Goal: Information Seeking & Learning: Learn about a topic

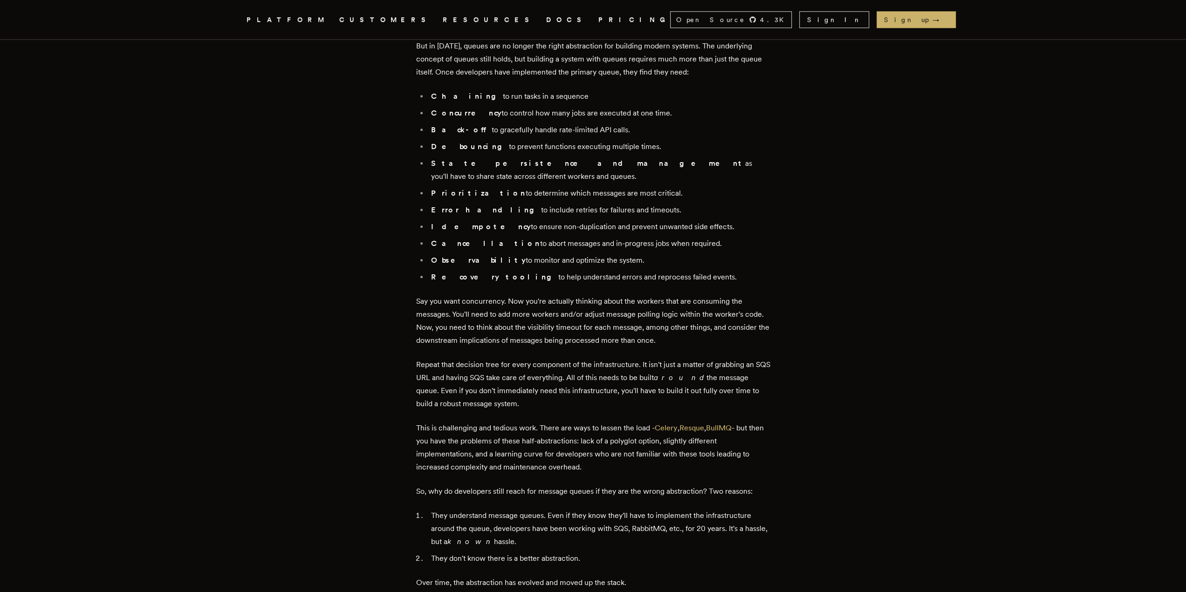
scroll to position [1072, 0]
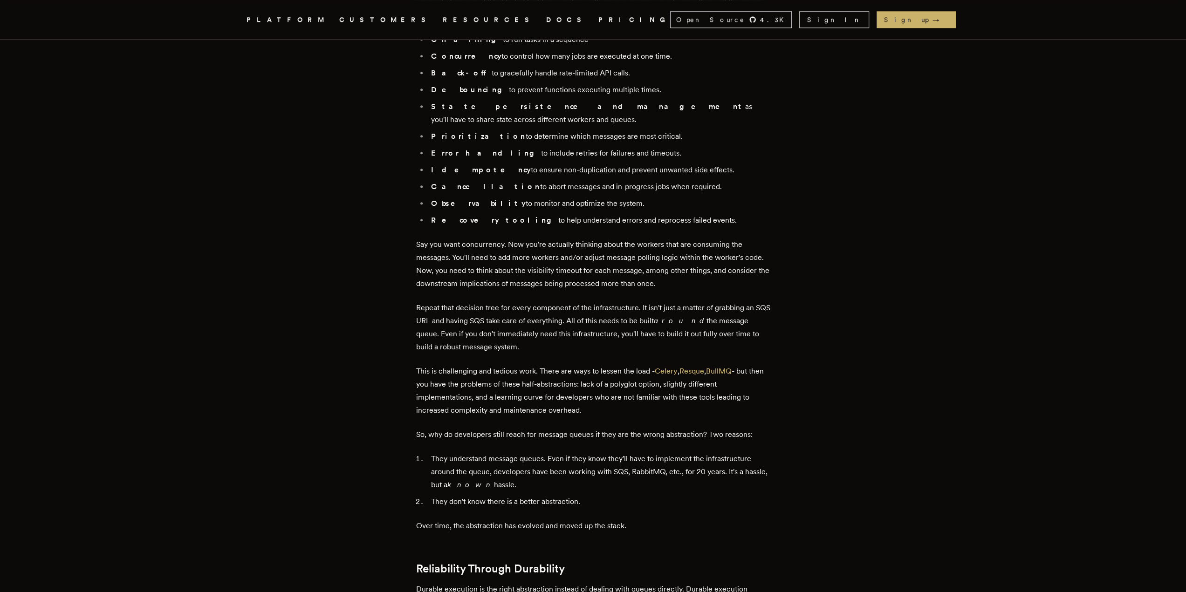
click at [492, 365] on p "This is challenging and tedious work. There are ways to lessen the load - Celer…" at bounding box center [593, 391] width 354 height 52
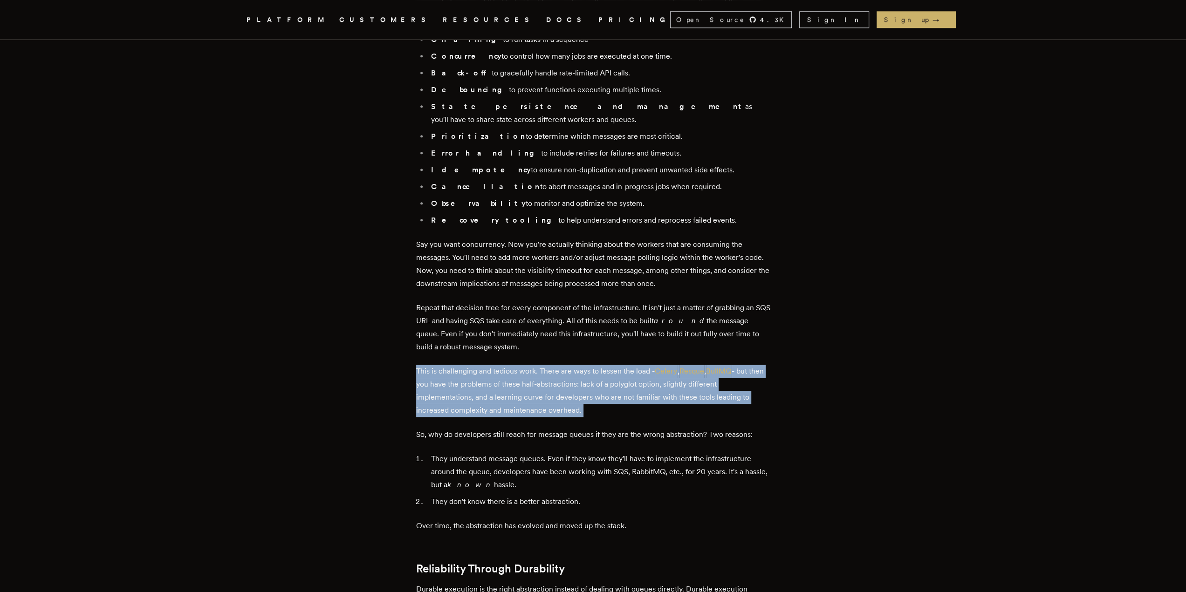
click at [492, 365] on p "This is challenging and tedious work. There are ways to lessen the load - Celer…" at bounding box center [593, 391] width 354 height 52
click at [494, 365] on p "This is challenging and tedious work. There are ways to lessen the load - Celer…" at bounding box center [593, 391] width 354 height 52
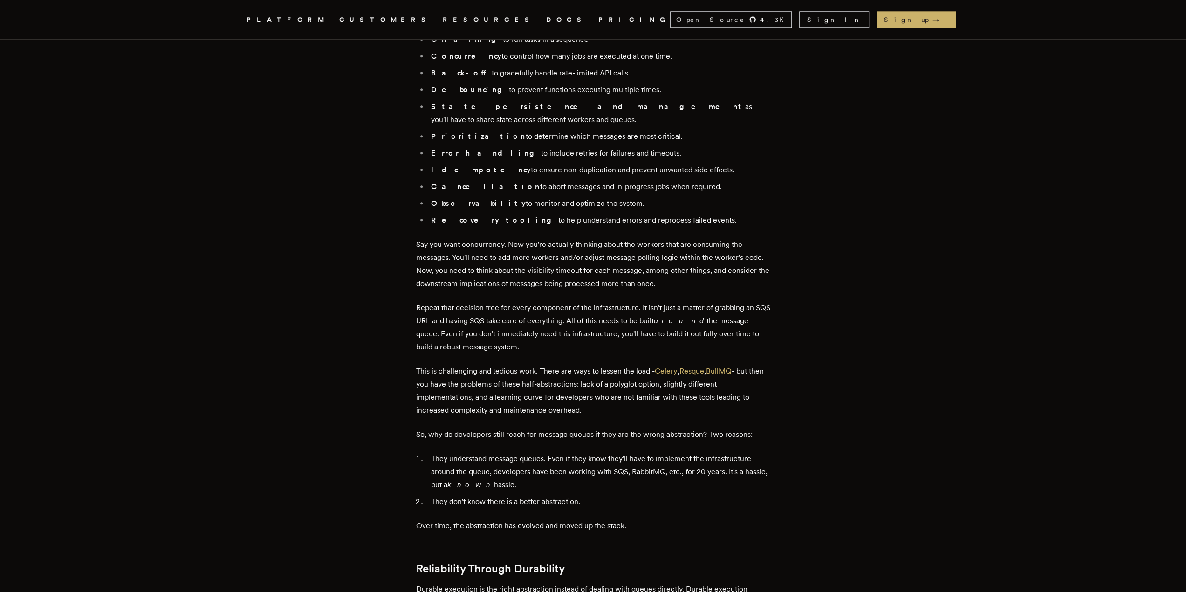
click at [533, 372] on p "This is challenging and tedious work. There are ways to lessen the load - Celer…" at bounding box center [593, 391] width 354 height 52
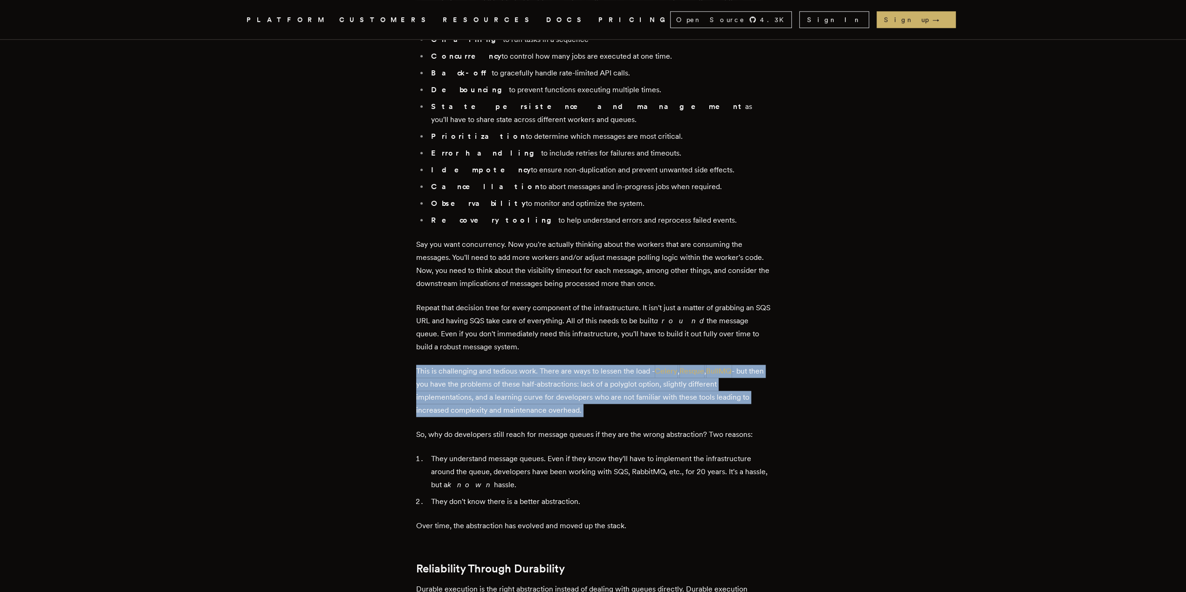
click at [533, 372] on p "This is challenging and tedious work. There are ways to lessen the load - Celer…" at bounding box center [593, 391] width 354 height 52
click at [535, 365] on p "This is challenging and tedious work. There are ways to lessen the load - Celer…" at bounding box center [593, 391] width 354 height 52
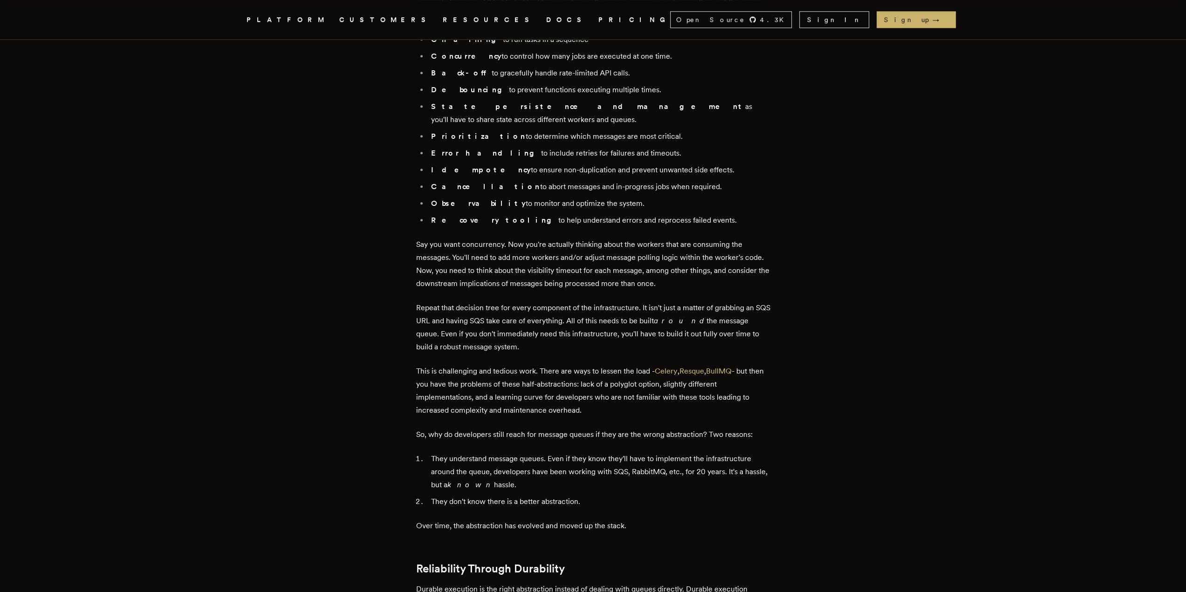
click at [528, 365] on p "This is challenging and tedious work. There are ways to lessen the load - Celer…" at bounding box center [593, 391] width 354 height 52
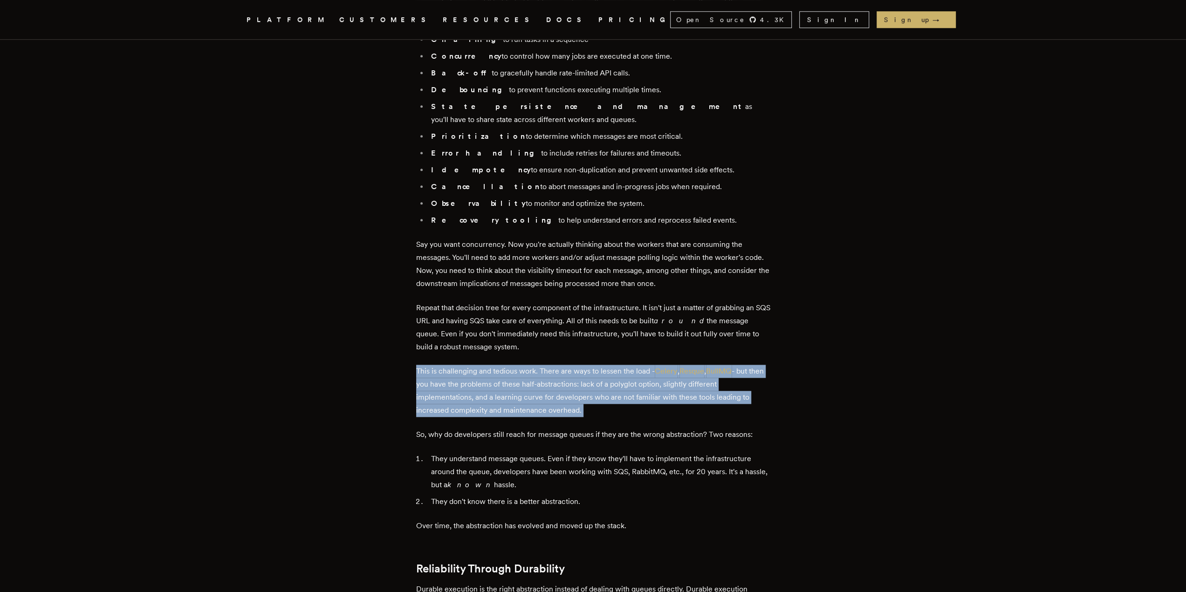
click at [528, 365] on p "This is challenging and tedious work. There are ways to lessen the load - Celer…" at bounding box center [593, 391] width 354 height 52
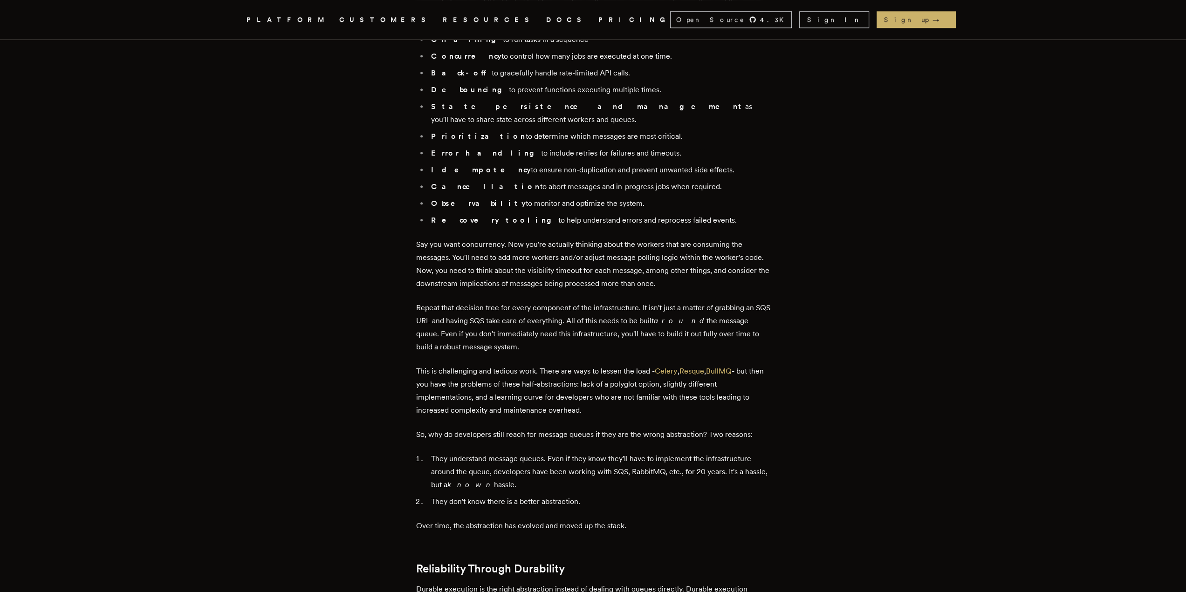
click at [535, 332] on p "Repeat that decision tree for every component of the infrastructure. It isn't j…" at bounding box center [593, 328] width 354 height 52
click at [531, 375] on p "This is challenging and tedious work. There are ways to lessen the load - Celer…" at bounding box center [593, 391] width 354 height 52
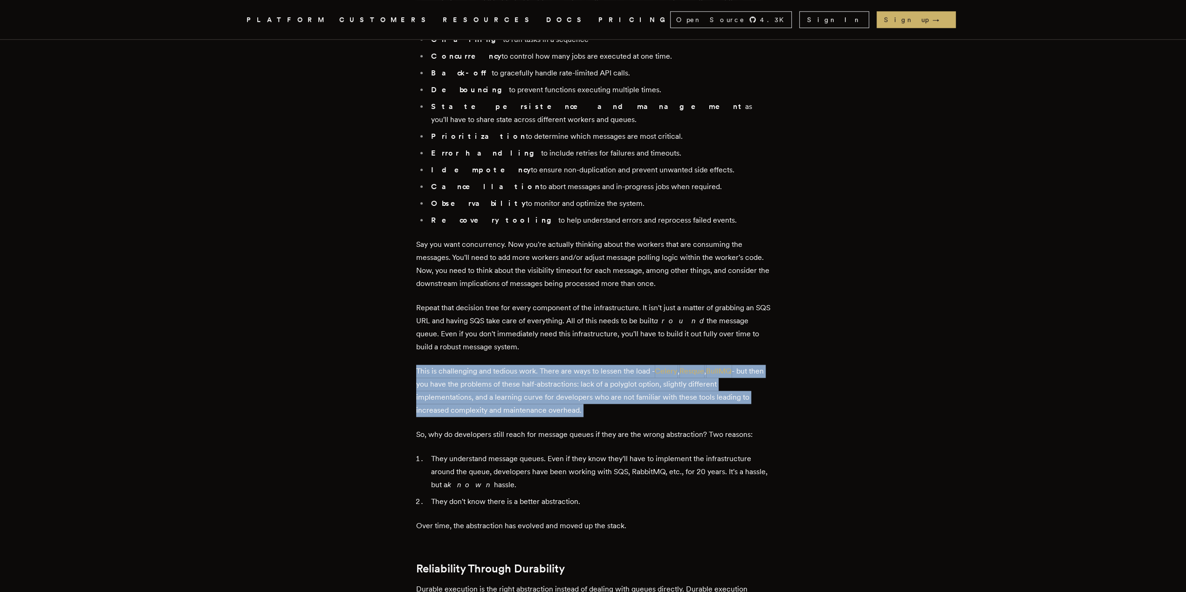
click at [532, 376] on p "This is challenging and tedious work. There are ways to lessen the load - Celer…" at bounding box center [593, 391] width 354 height 52
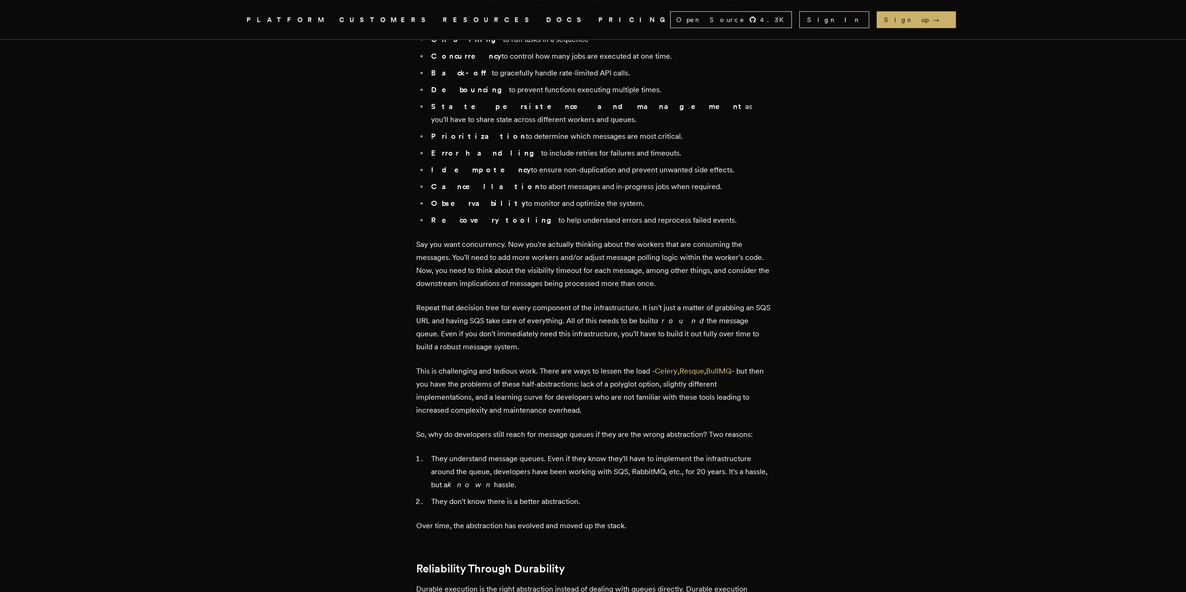
click at [548, 365] on p "This is challenging and tedious work. There are ways to lessen the load - Celer…" at bounding box center [593, 391] width 354 height 52
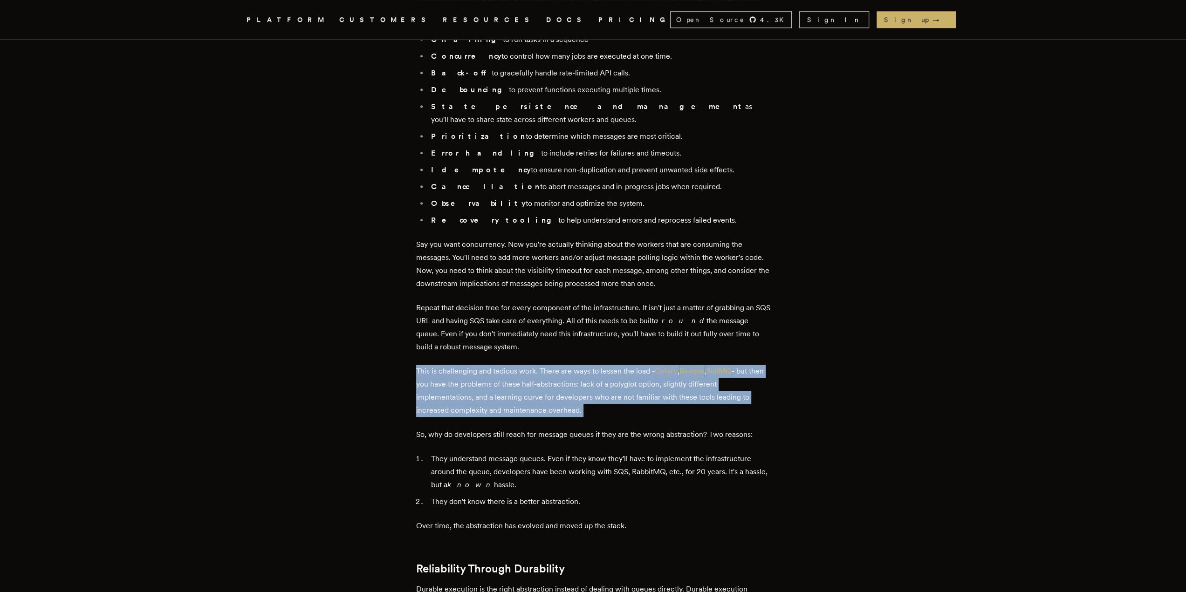
click at [548, 365] on p "This is challenging and tedious work. There are ways to lessen the load - Celer…" at bounding box center [593, 391] width 354 height 52
click at [558, 365] on p "This is challenging and tedious work. There are ways to lessen the load - Celer…" at bounding box center [593, 391] width 354 height 52
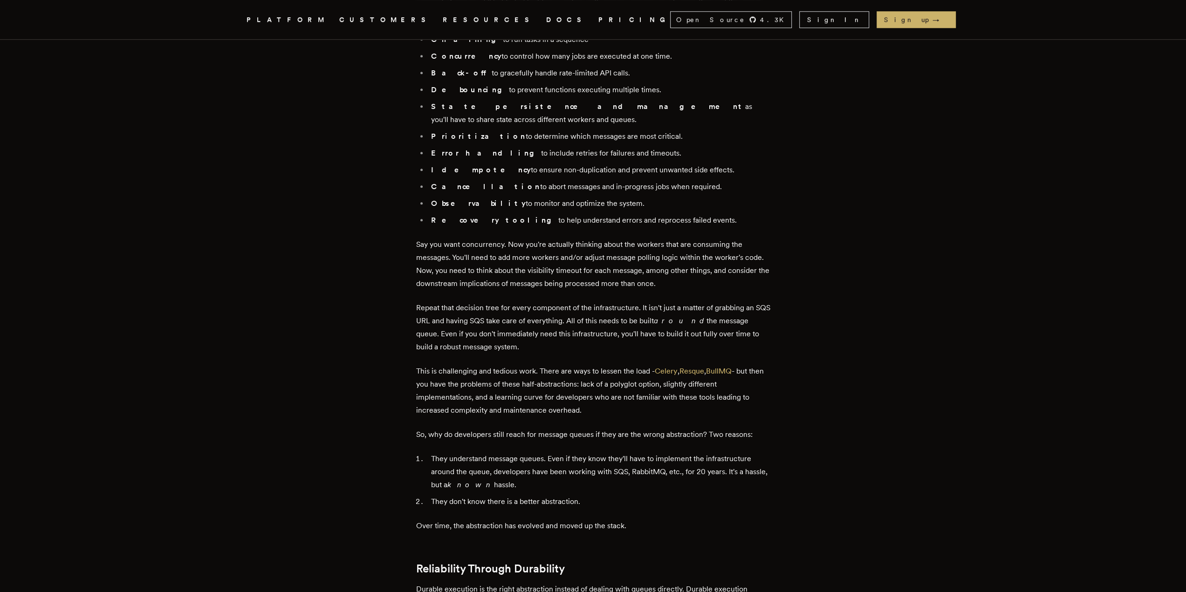
click at [535, 381] on p "This is challenging and tedious work. There are ways to lessen the load - Celer…" at bounding box center [593, 391] width 354 height 52
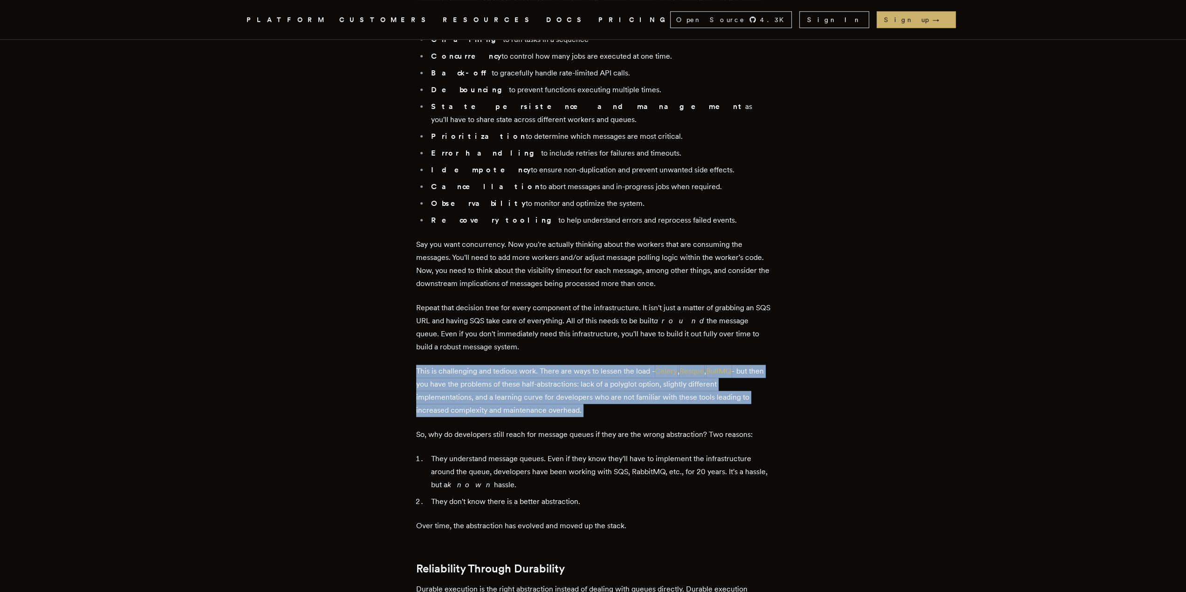
click at [535, 381] on p "This is challenging and tedious work. There are ways to lessen the load - Celer…" at bounding box center [593, 391] width 354 height 52
click at [541, 365] on p "This is challenging and tedious work. There are ways to lessen the load - Celer…" at bounding box center [593, 391] width 354 height 52
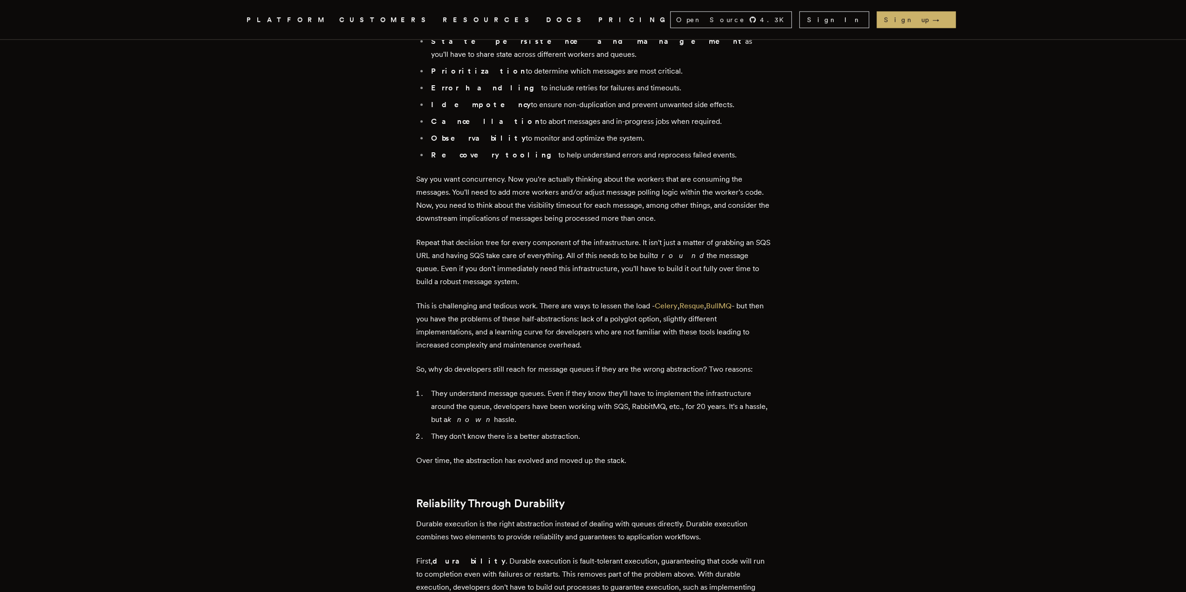
scroll to position [1165, 0]
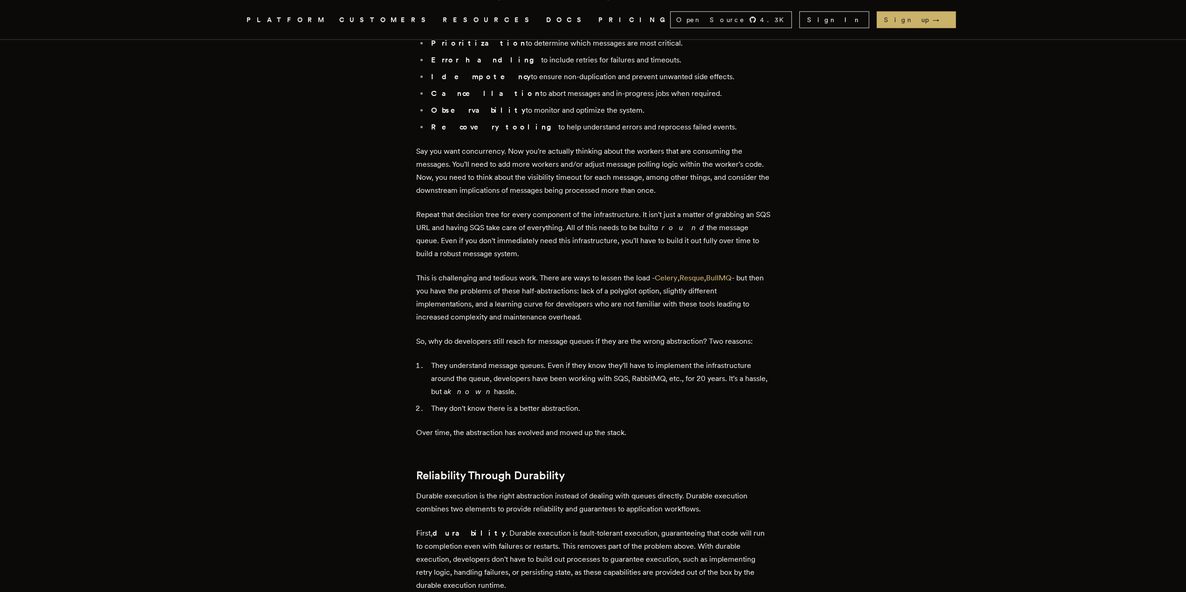
click at [530, 359] on li "They understand message queues. Even if they know they'll have to implement the…" at bounding box center [599, 378] width 342 height 39
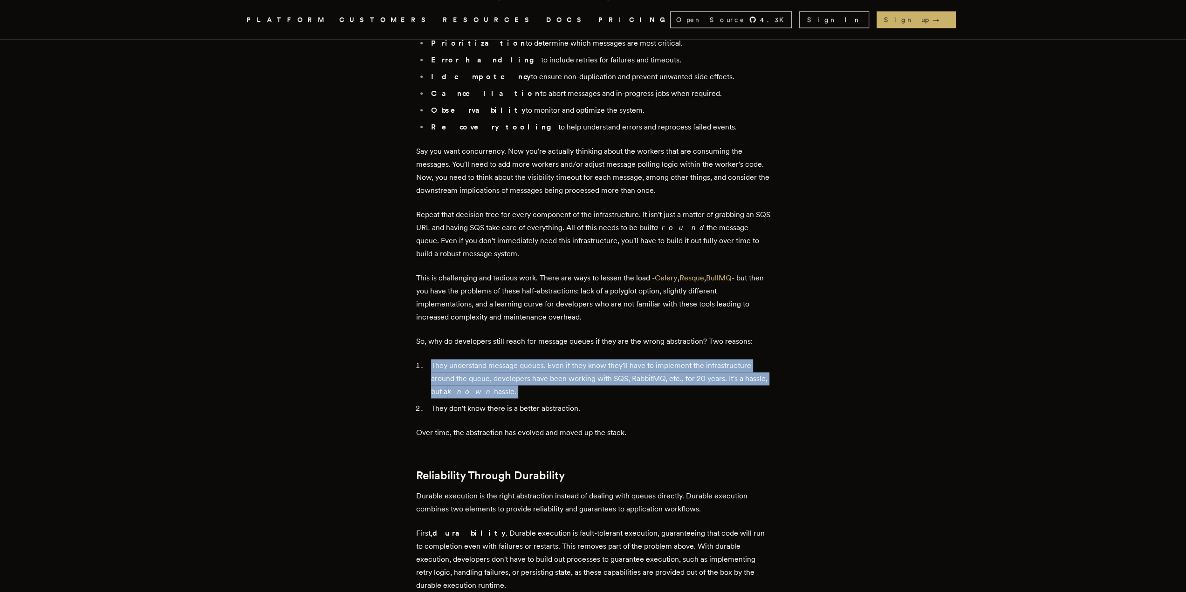
click at [530, 359] on li "They understand message queues. Even if they know they'll have to implement the…" at bounding box center [599, 378] width 342 height 39
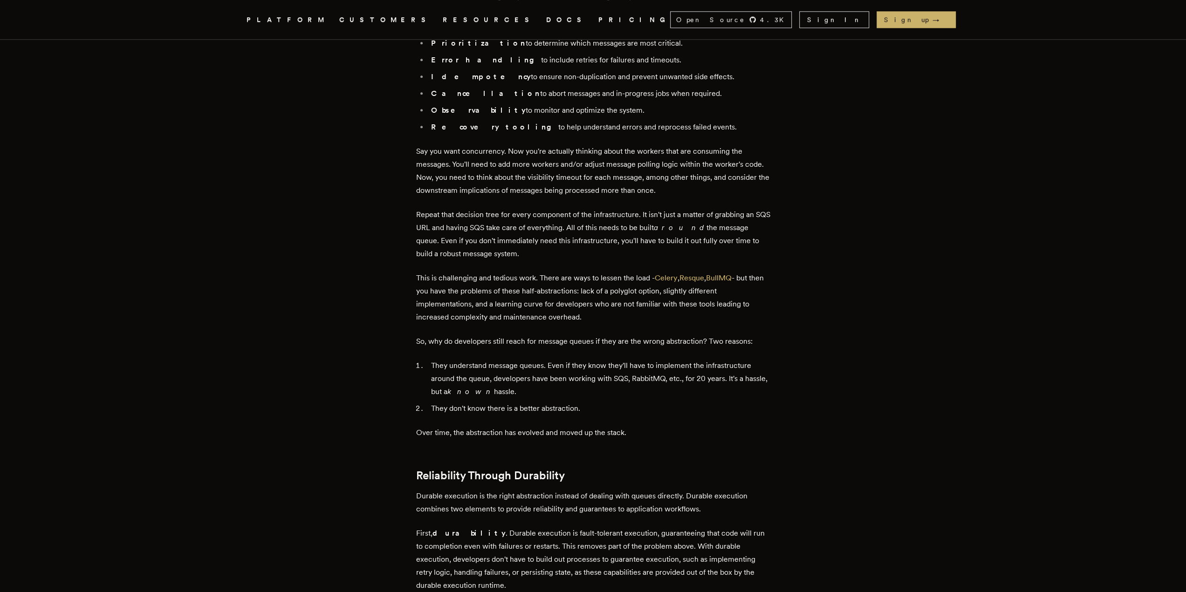
click at [580, 359] on li "They understand message queues. Even if they know they'll have to implement the…" at bounding box center [599, 378] width 342 height 39
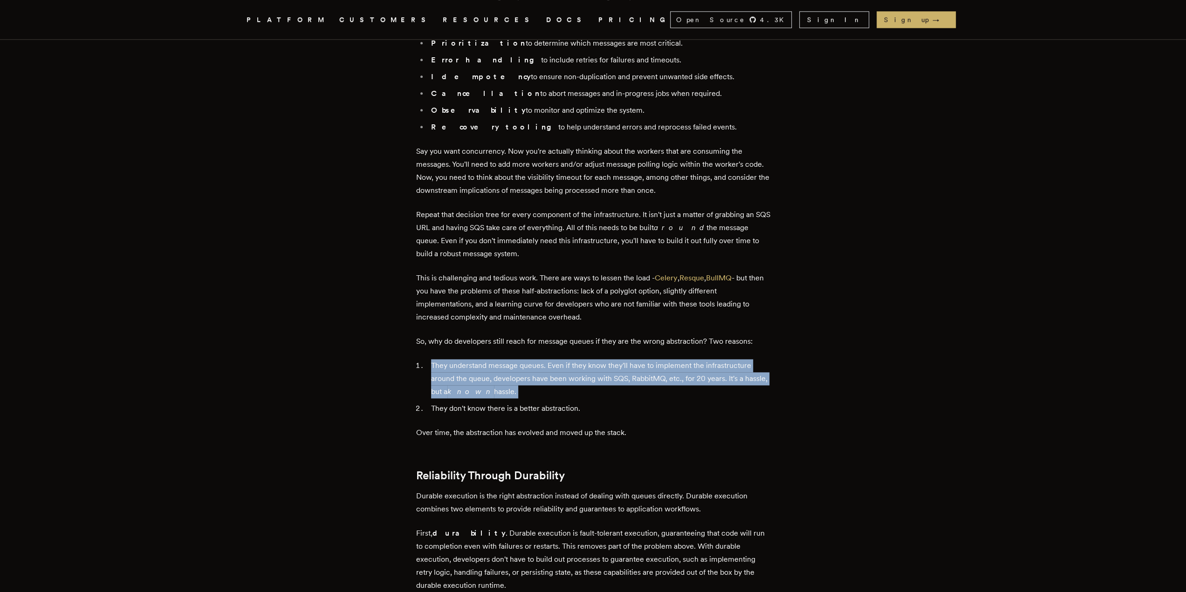
click at [580, 359] on li "They understand message queues. Even if they know they'll have to implement the…" at bounding box center [599, 378] width 342 height 39
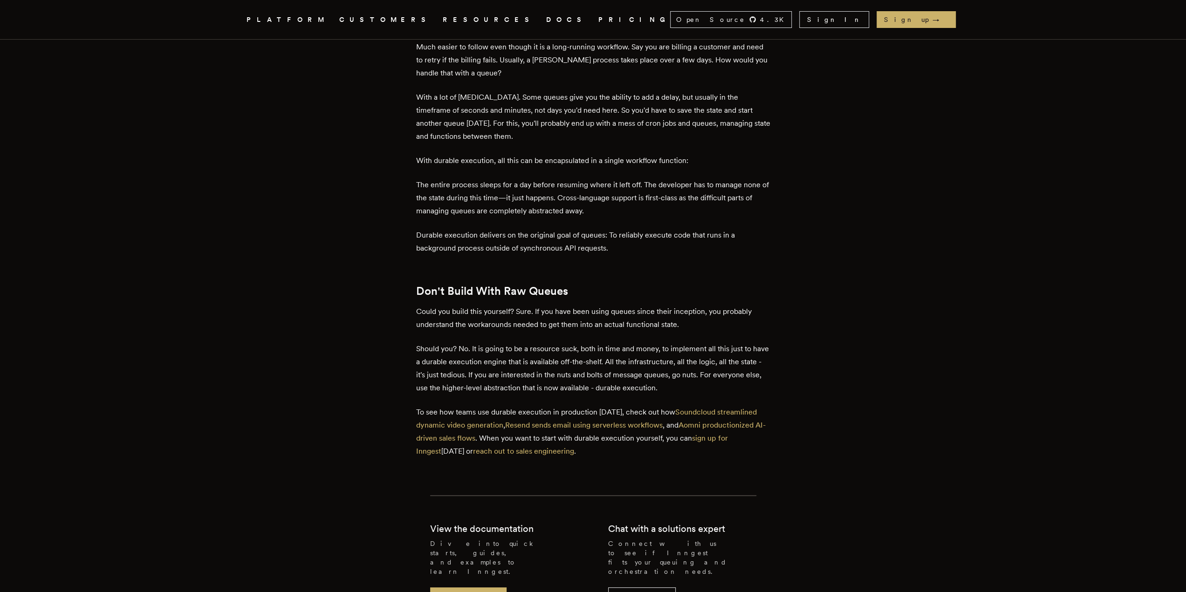
scroll to position [3775, 0]
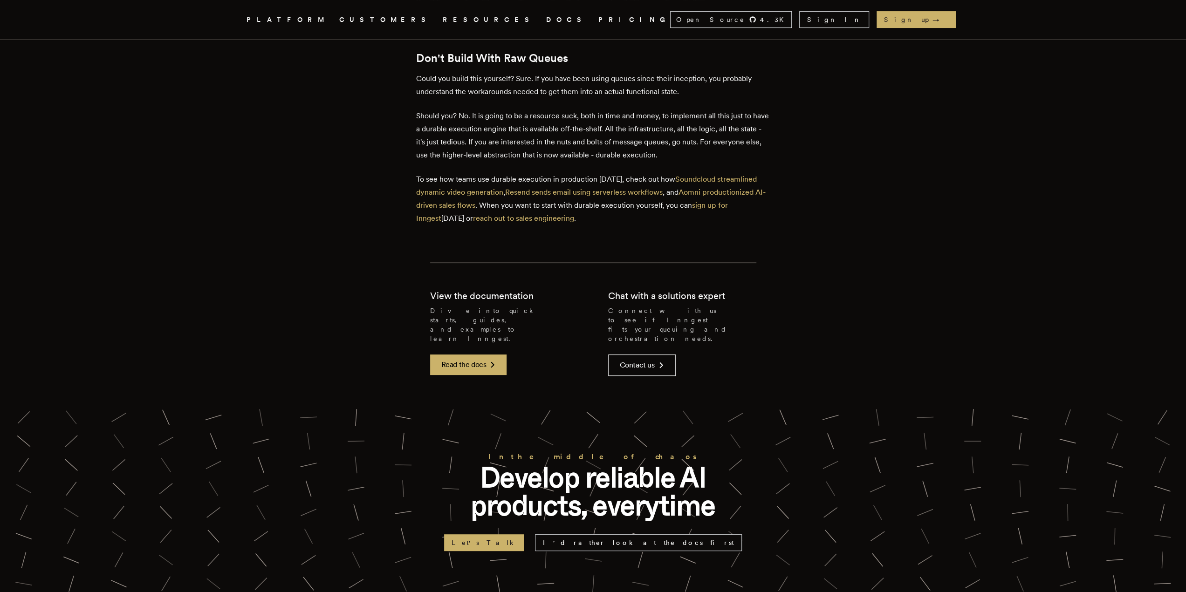
click at [235, 22] on icon ".cls-1 { fill: #FAFAF9; }" at bounding box center [235, 19] width 0 height 11
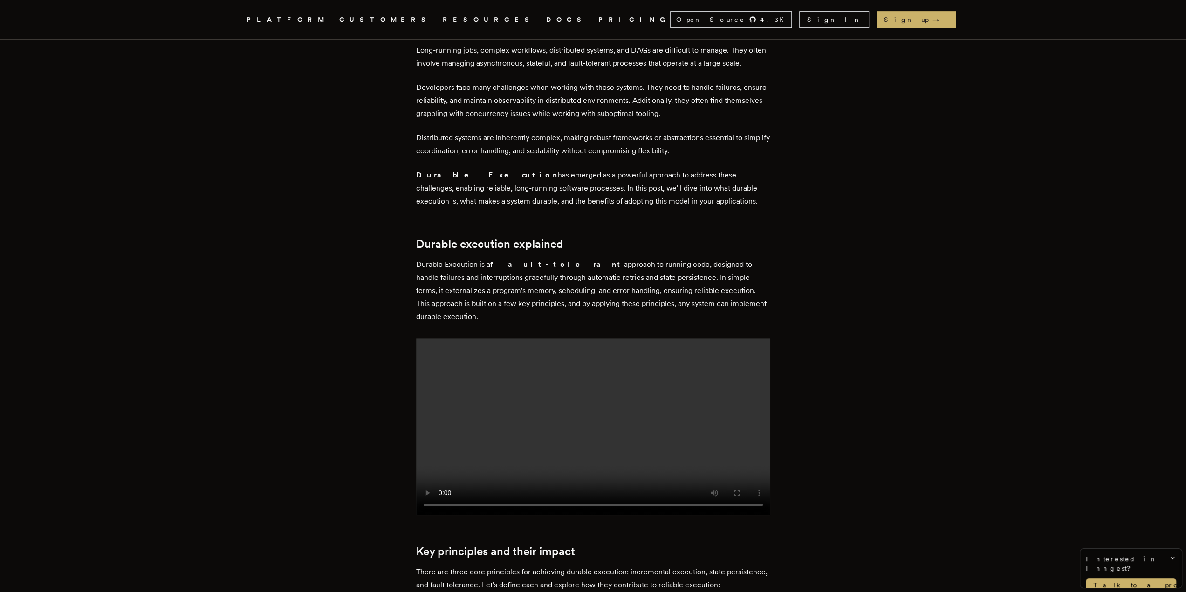
scroll to position [373, 0]
